Goal: Register for event/course

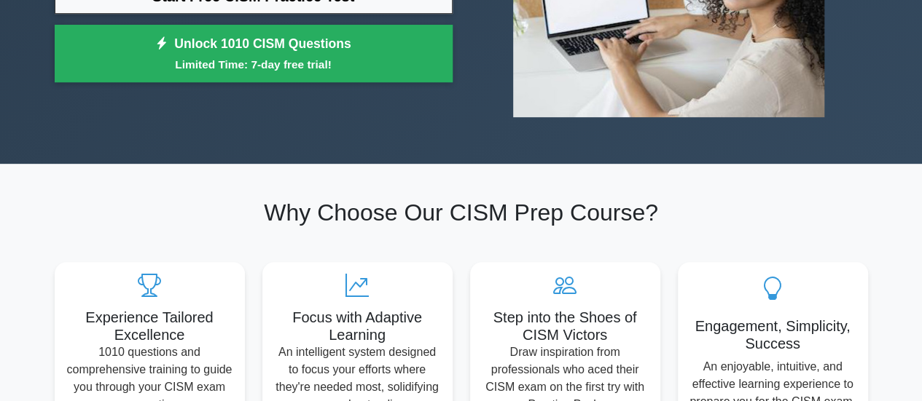
scroll to position [73, 0]
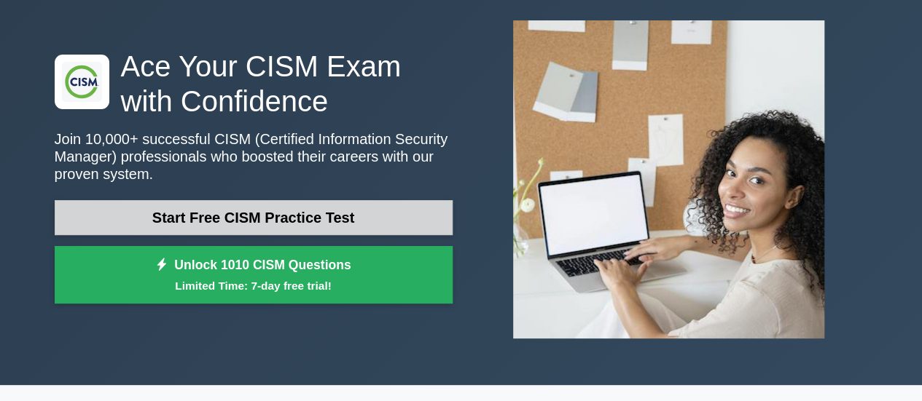
click at [221, 206] on link "Start Free CISM Practice Test" at bounding box center [254, 217] width 398 height 35
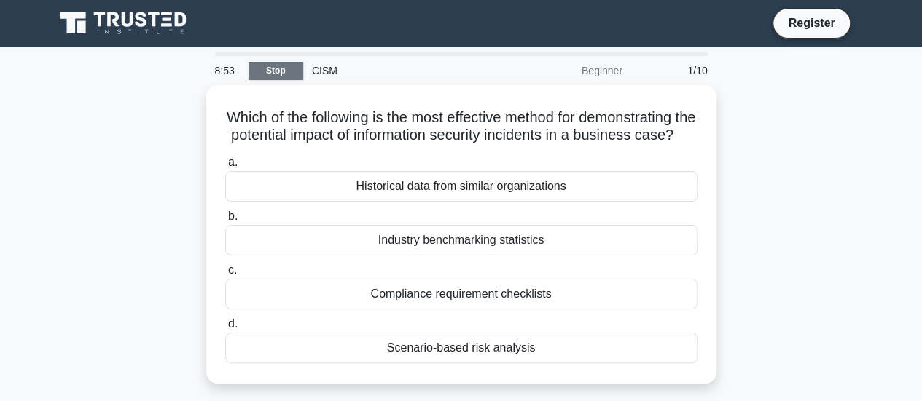
click at [263, 68] on link "Stop" at bounding box center [275, 71] width 55 height 18
